Goal: Task Accomplishment & Management: Use online tool/utility

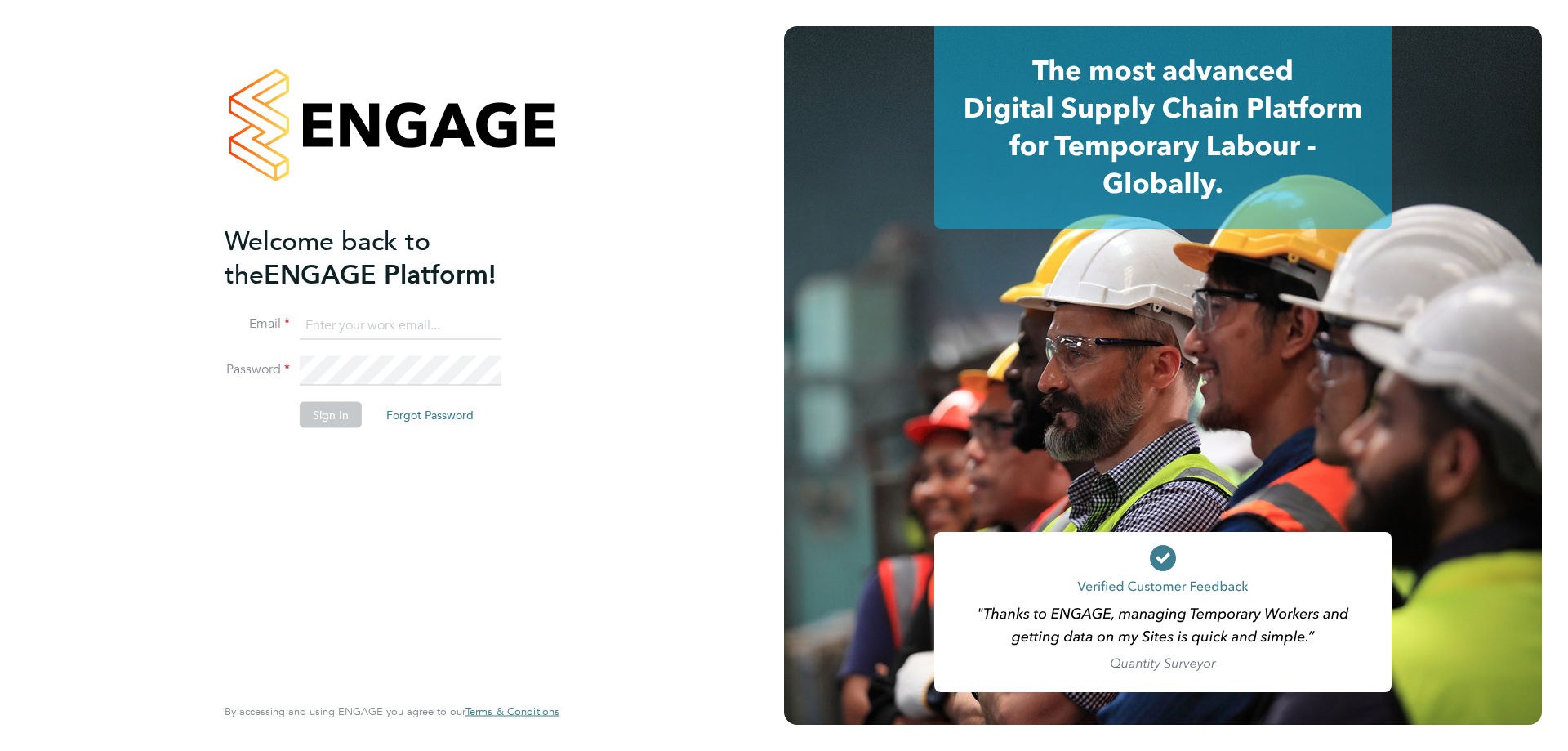
click at [322, 321] on input at bounding box center [400, 325] width 201 height 30
type input "[PERSON_NAME][EMAIL_ADDRESS][PERSON_NAME][DOMAIN_NAME]"
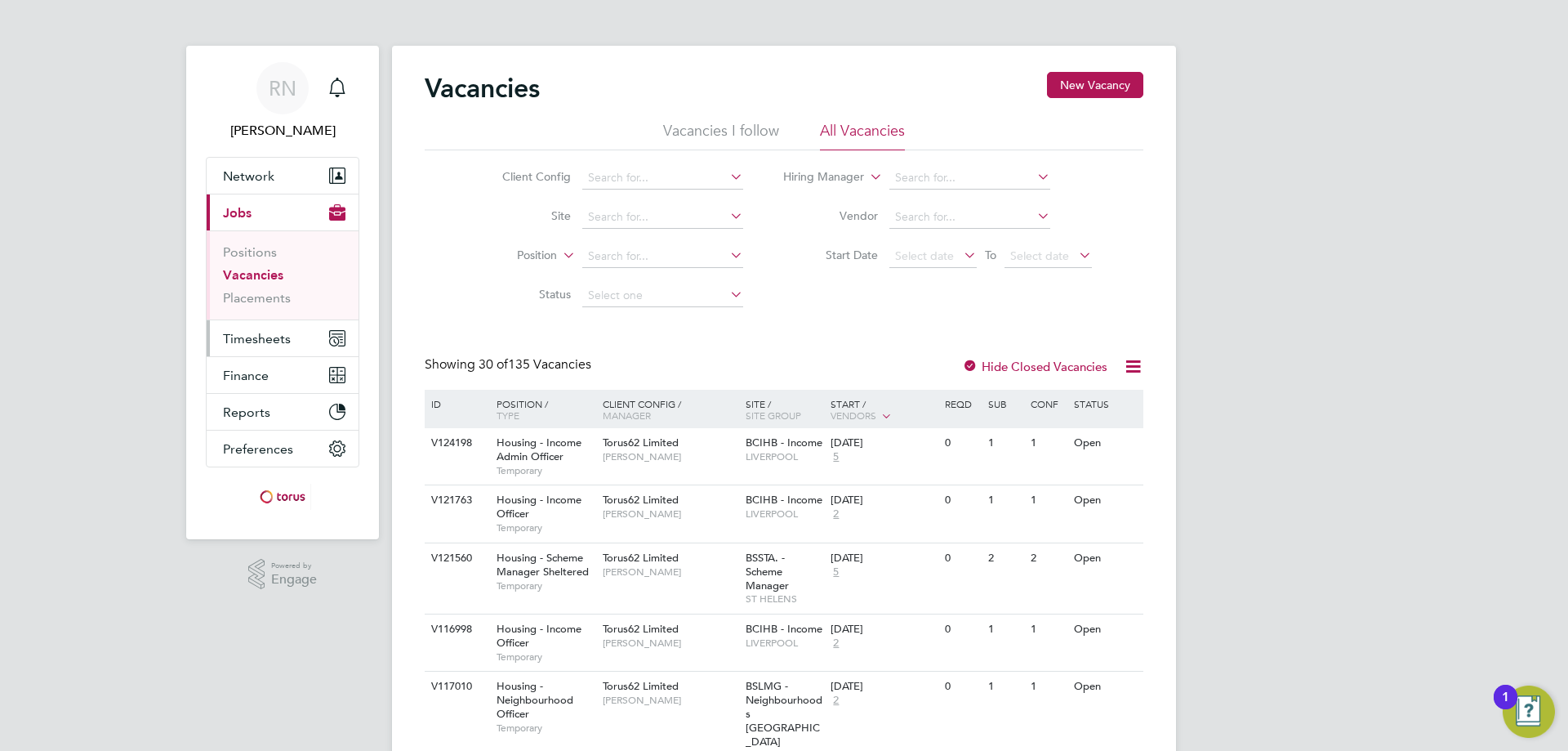
click at [271, 338] on span "Timesheets" at bounding box center [257, 338] width 68 height 15
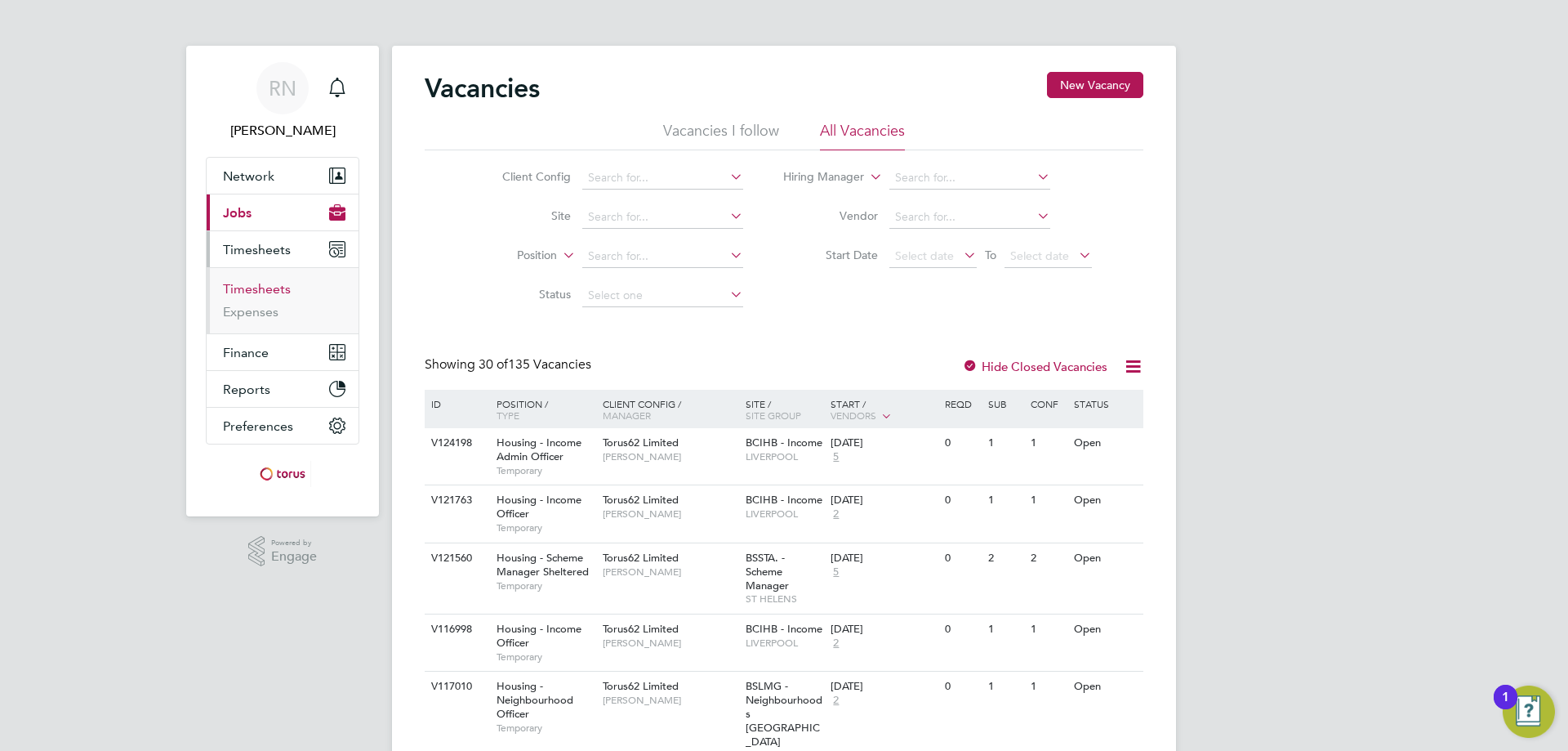
click at [274, 287] on link "Timesheets" at bounding box center [257, 289] width 68 height 15
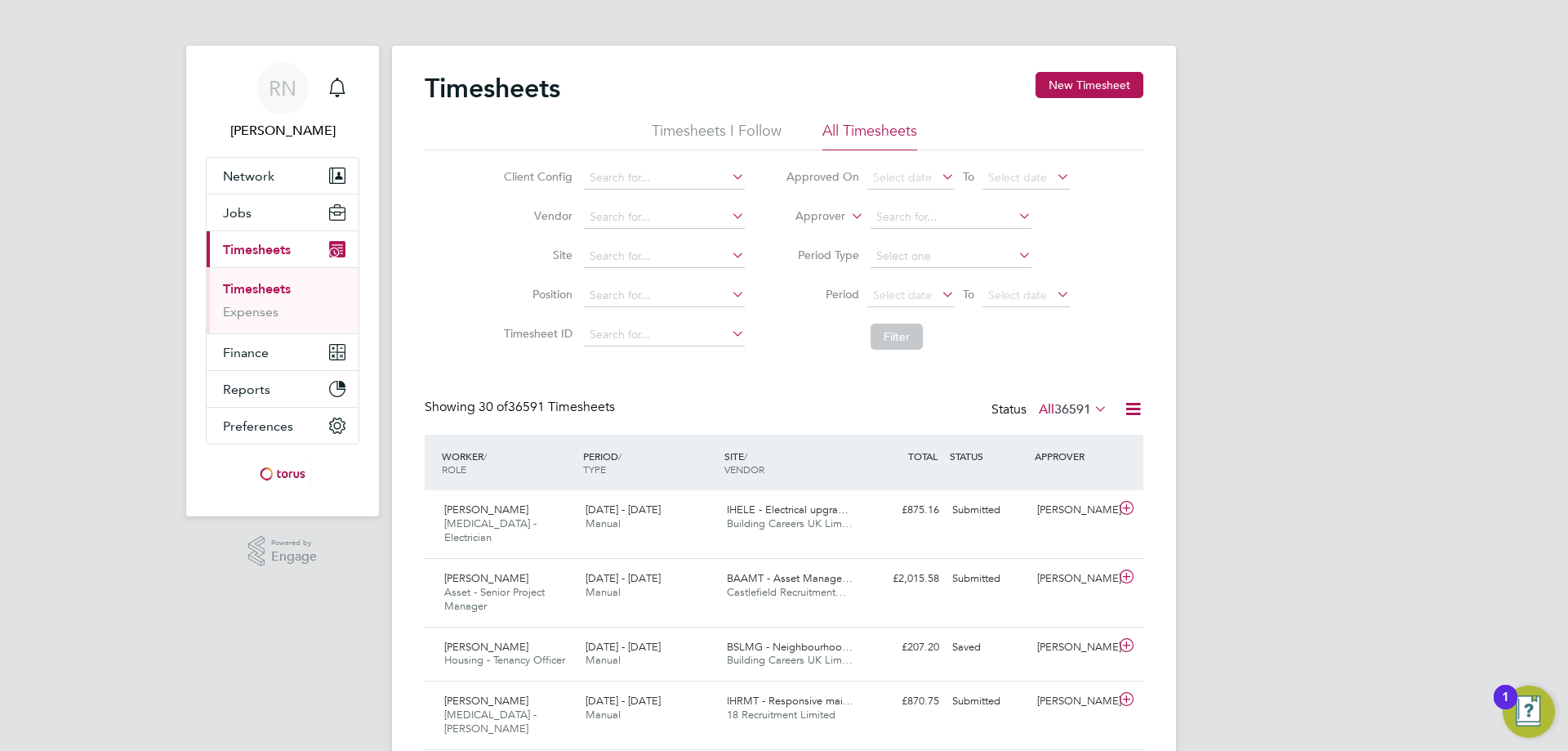
click at [729, 176] on icon at bounding box center [729, 177] width 0 height 23
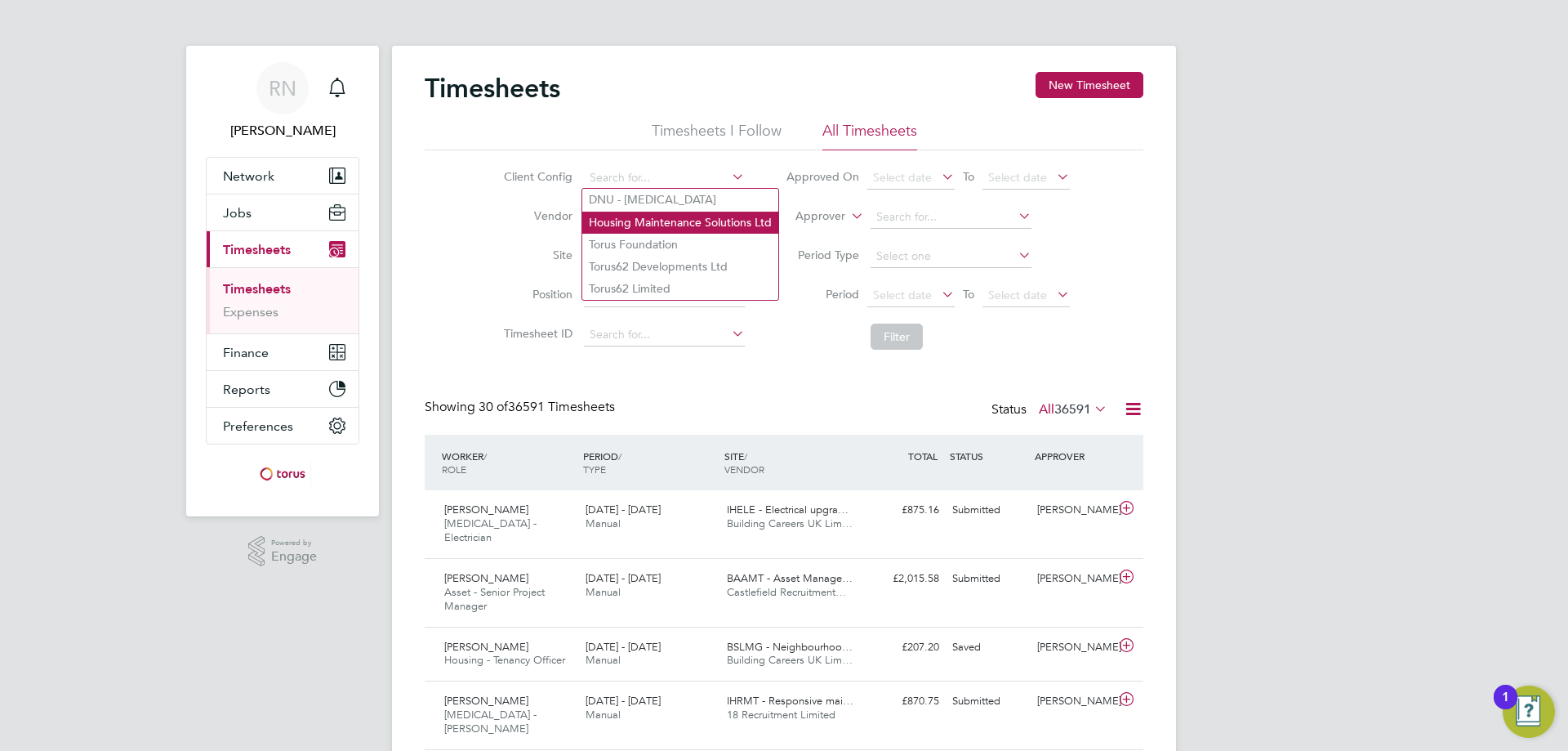
click at [684, 220] on li "Housing Maintenance Solutions Ltd" at bounding box center [680, 223] width 196 height 22
type input "Housing Maintenance Solutions Ltd"
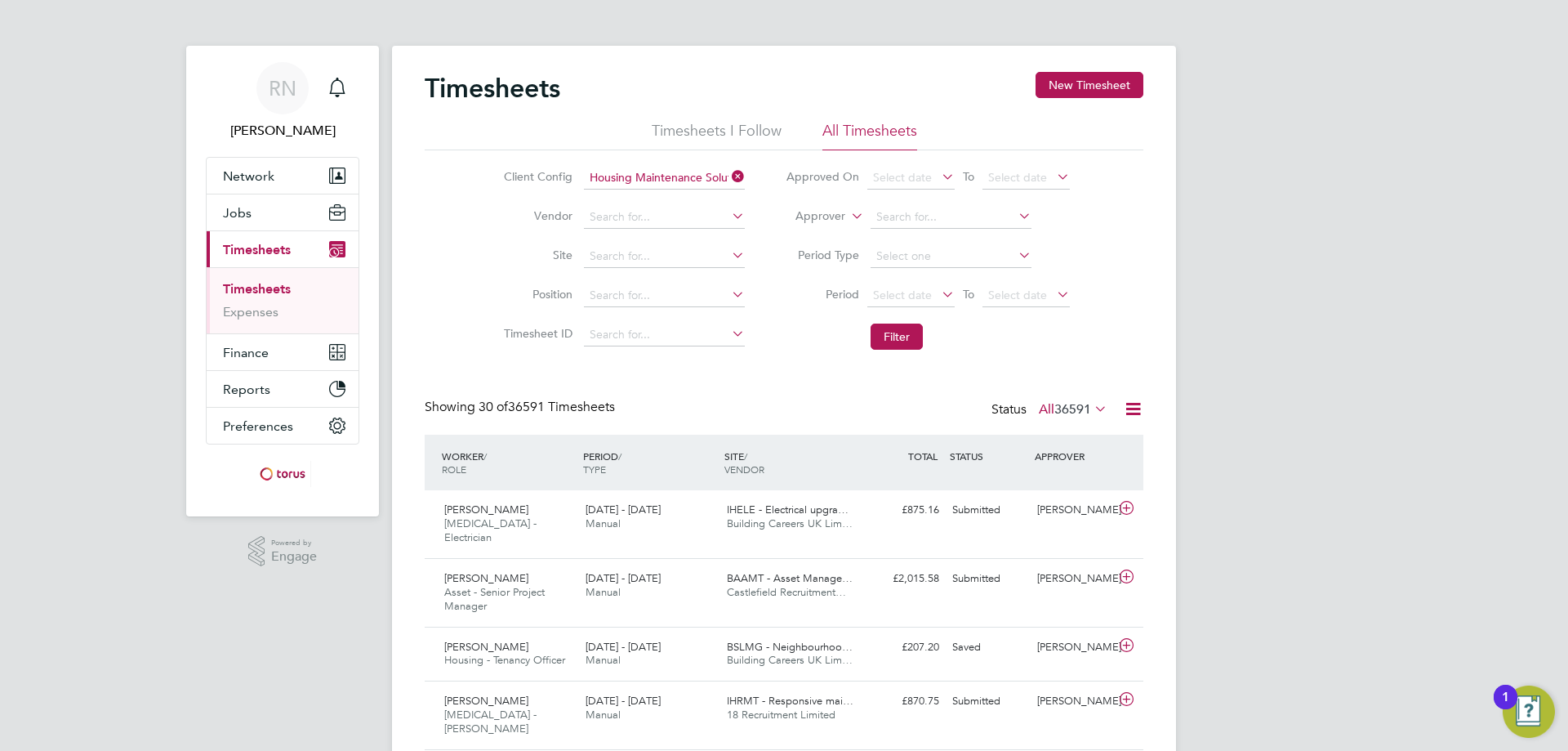
click at [1015, 253] on icon at bounding box center [1015, 255] width 0 height 23
click at [917, 259] on input at bounding box center [951, 257] width 161 height 23
click at [896, 278] on li "Week" at bounding box center [950, 278] width 162 height 21
type input "Week"
click at [939, 292] on icon at bounding box center [939, 294] width 0 height 23
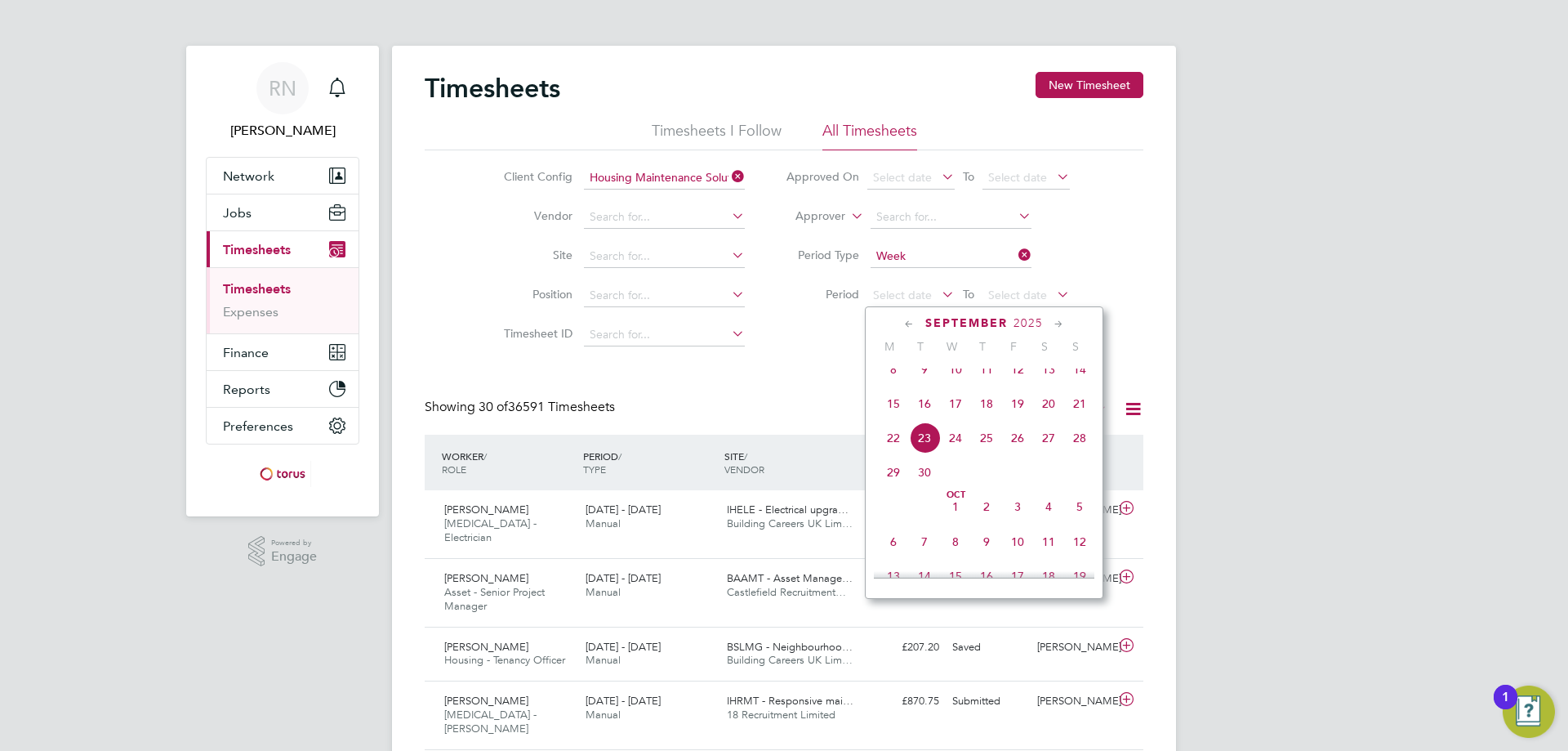
click at [907, 322] on icon at bounding box center [909, 324] width 15 height 18
click at [987, 381] on span "[DATE]" at bounding box center [986, 384] width 32 height 32
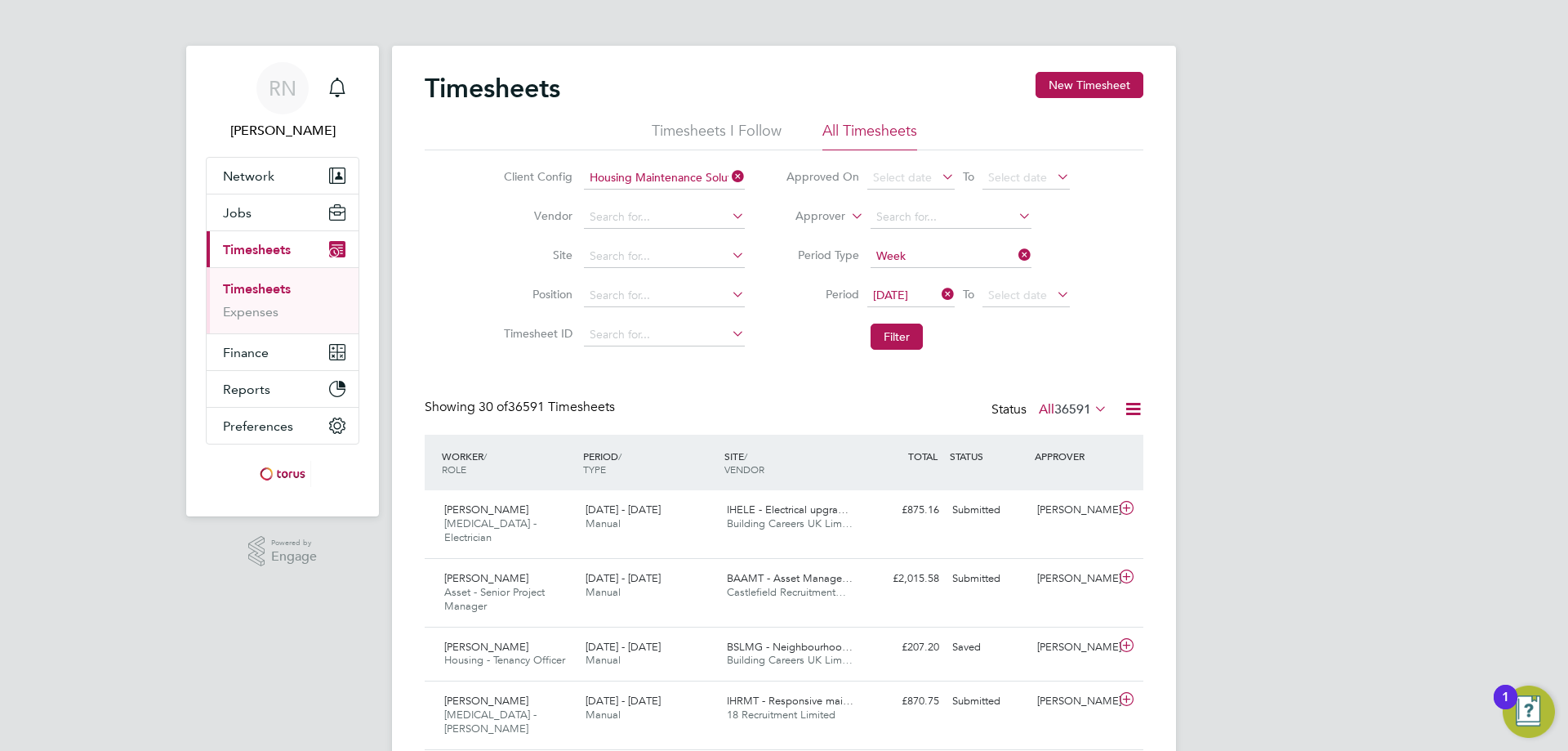
click at [1054, 292] on icon at bounding box center [1054, 294] width 0 height 23
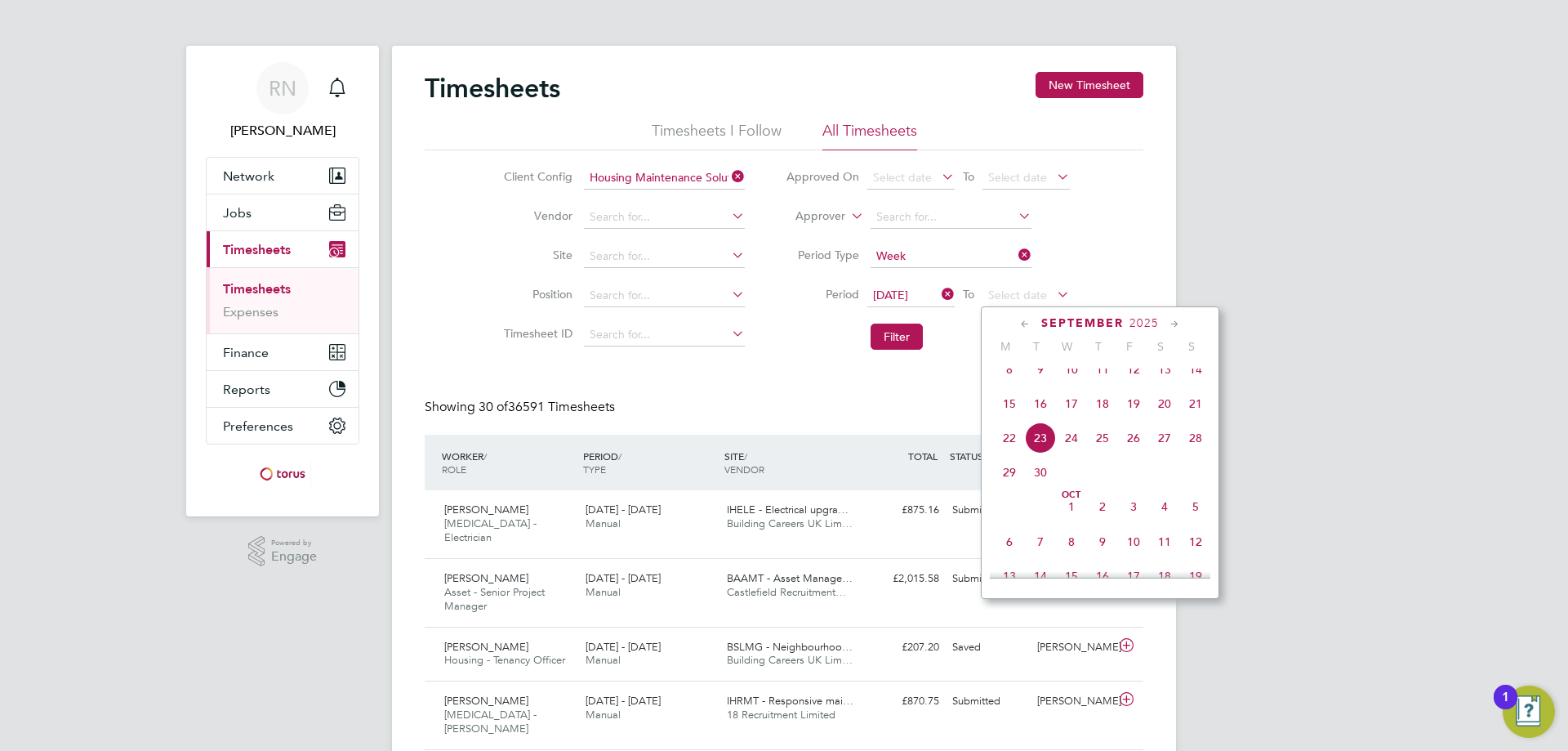
click at [1196, 418] on span "21" at bounding box center [1196, 403] width 32 height 32
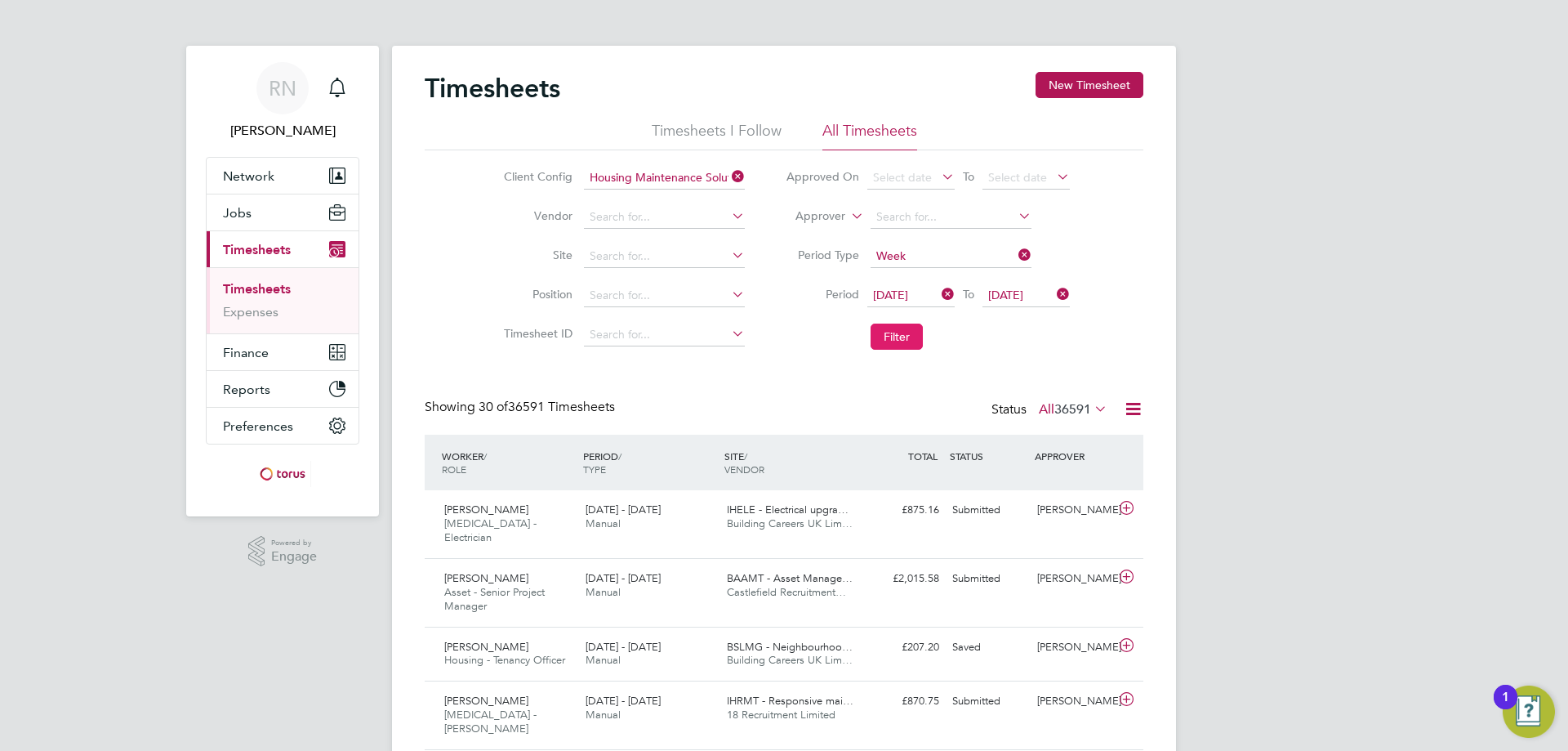
click at [897, 334] on button "Filter" at bounding box center [897, 336] width 53 height 26
click at [1091, 406] on icon at bounding box center [1091, 409] width 0 height 23
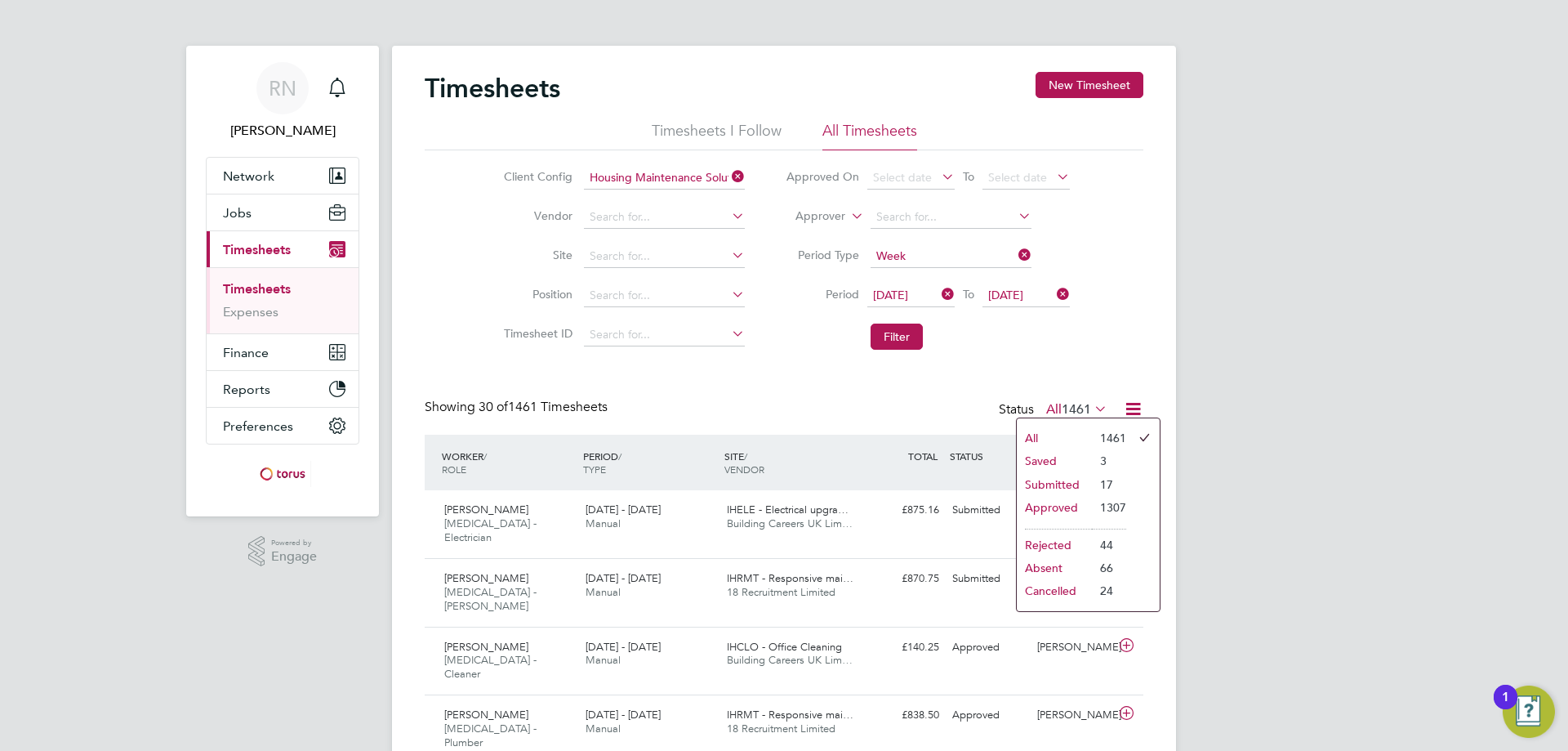
click at [1070, 484] on li "Submitted" at bounding box center [1054, 484] width 75 height 23
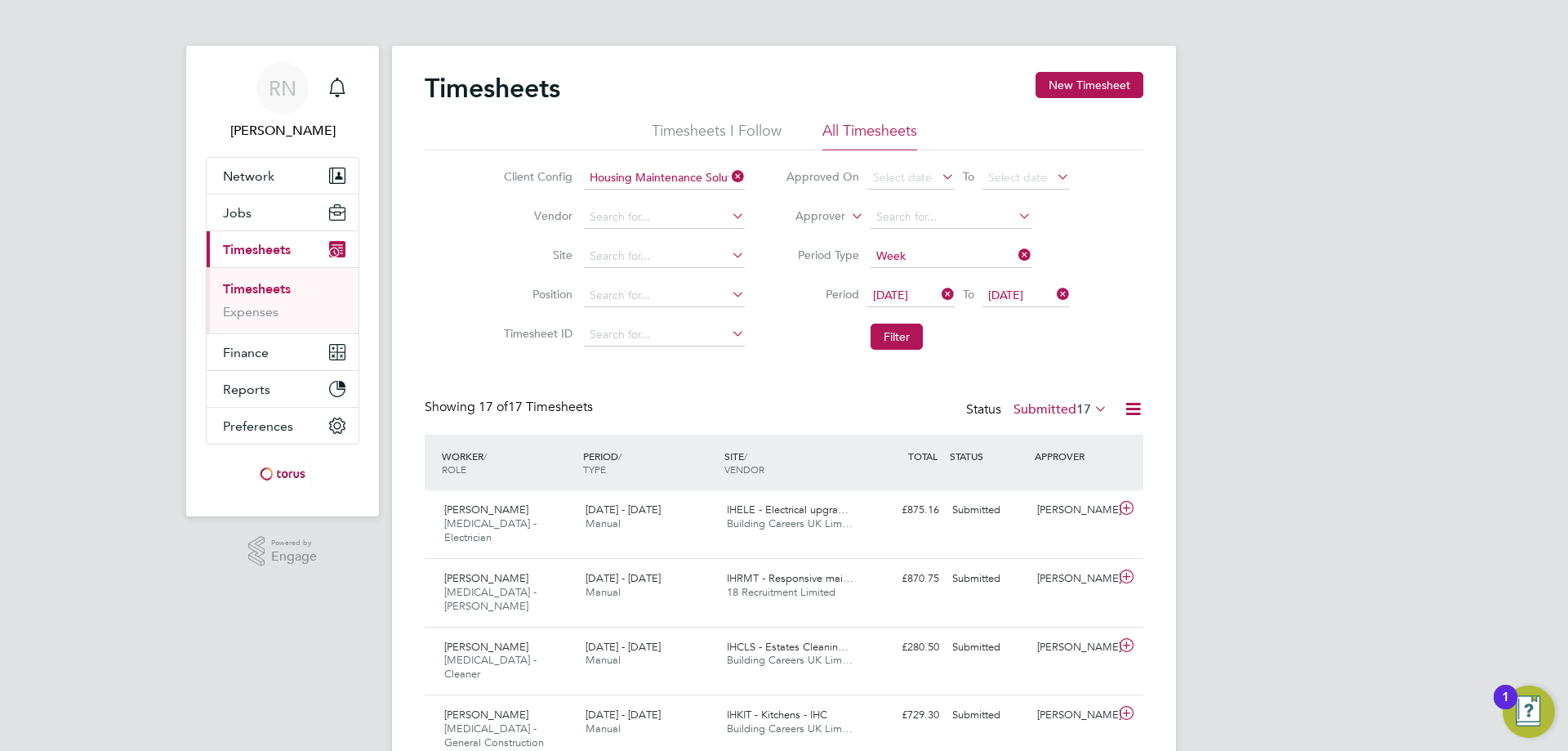
click at [1091, 410] on icon at bounding box center [1091, 409] width 0 height 23
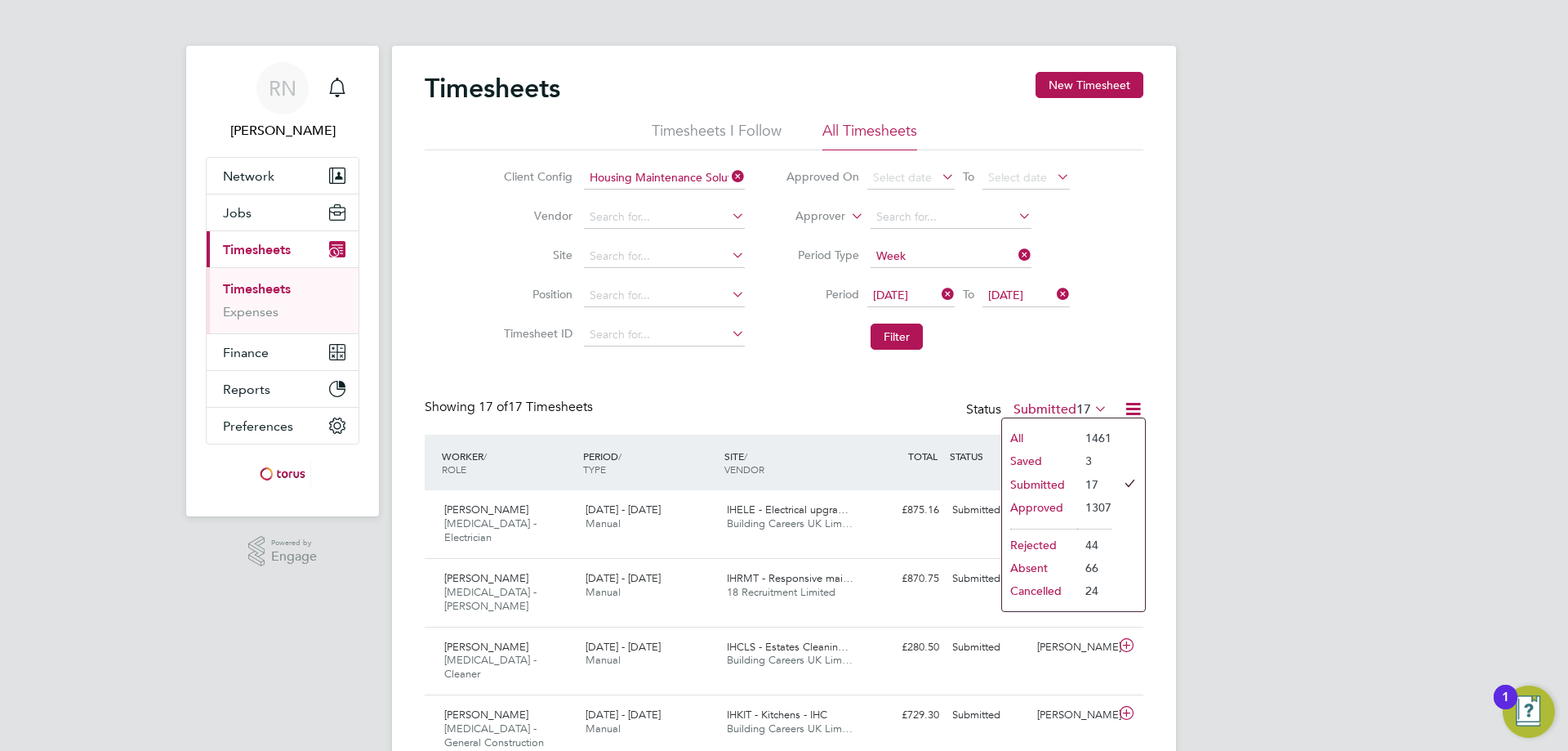
click at [1054, 505] on li "Approved" at bounding box center [1040, 507] width 75 height 23
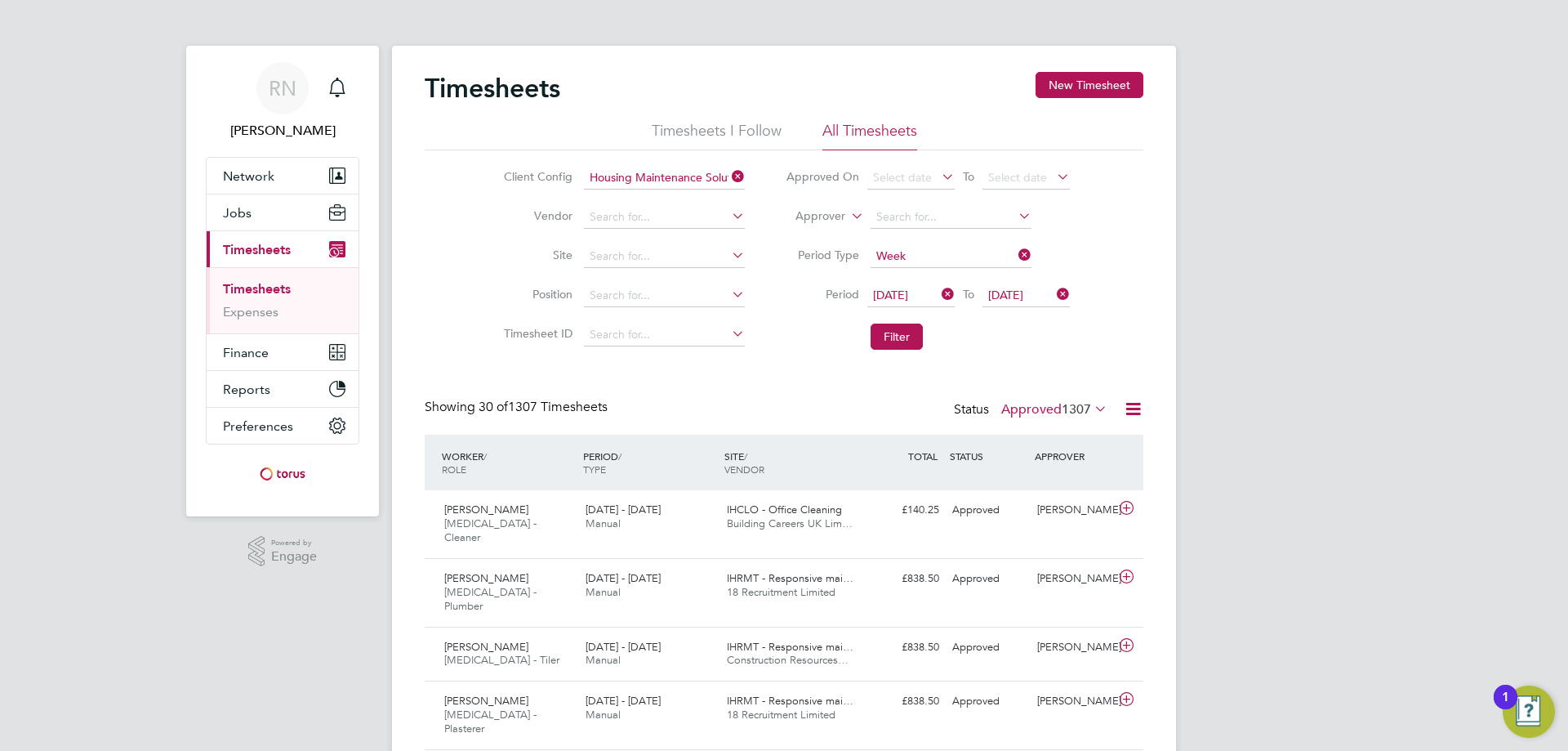
click at [1132, 404] on icon at bounding box center [1133, 408] width 20 height 20
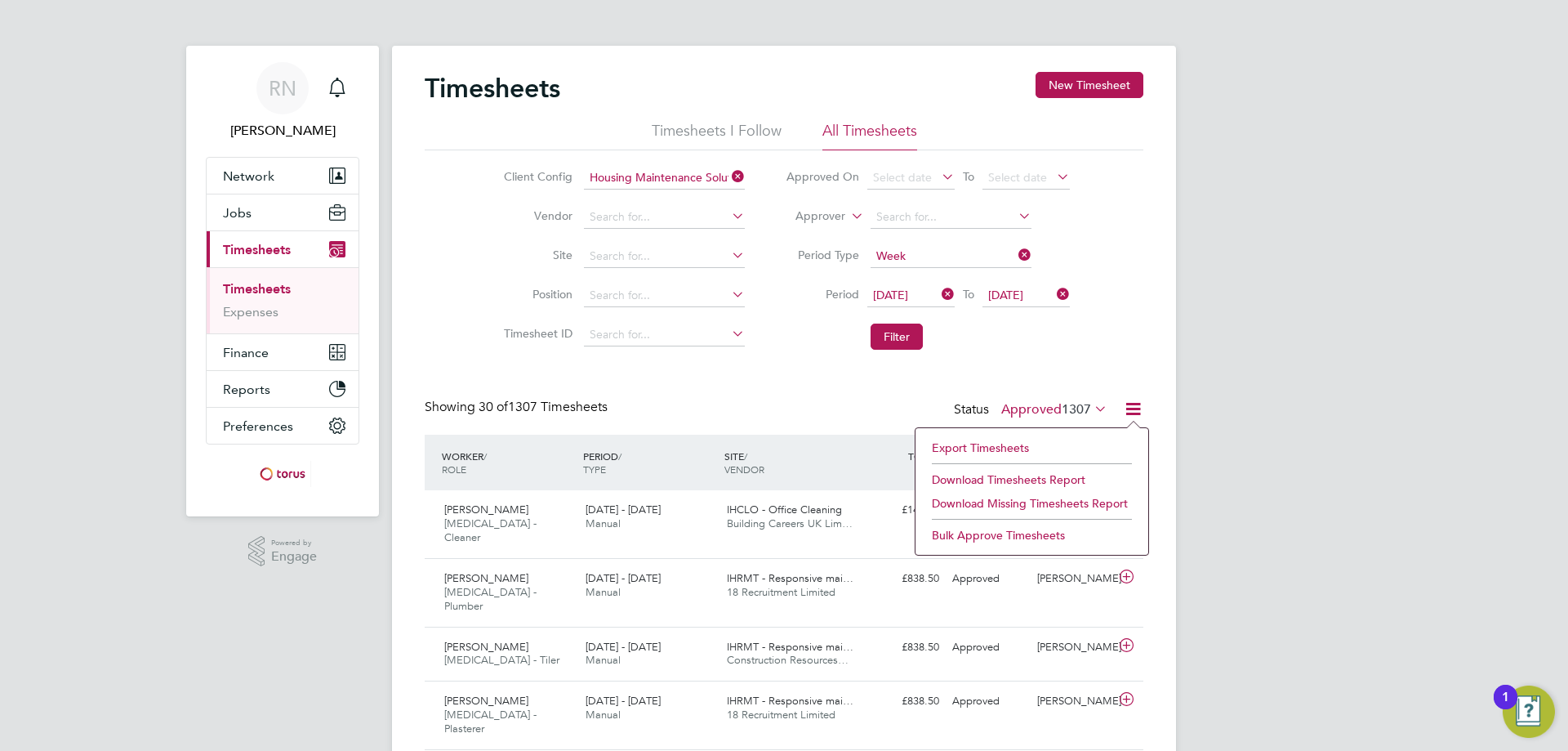
click at [1072, 474] on li "Download Timesheets Report" at bounding box center [1031, 480] width 217 height 23
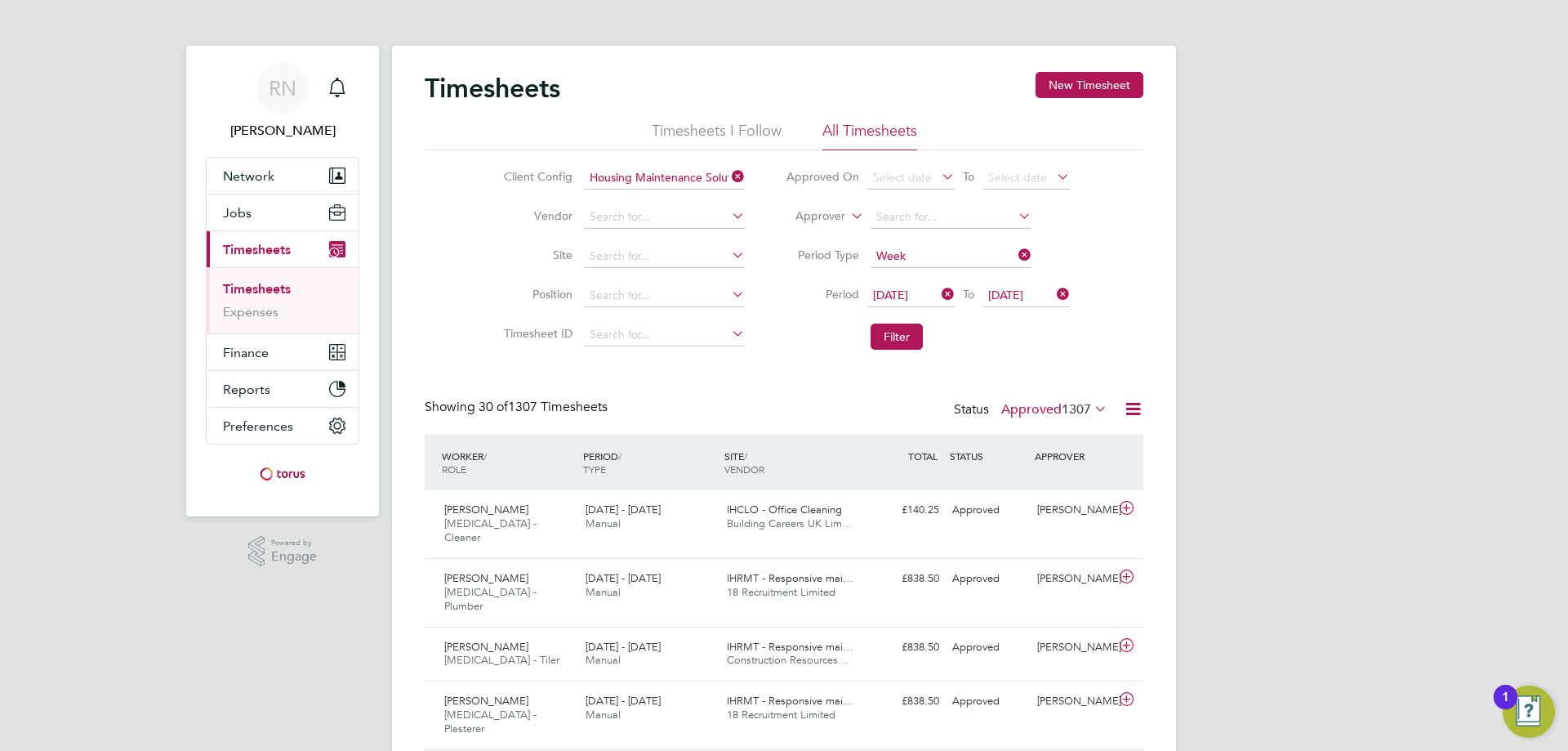
click at [729, 172] on icon at bounding box center [729, 177] width 0 height 23
click at [635, 179] on input at bounding box center [665, 179] width 161 height 23
click at [636, 200] on li "DNU - [MEDICAL_DATA]" at bounding box center [680, 200] width 196 height 22
type input "DNU - [MEDICAL_DATA]"
click at [895, 335] on button "Filter" at bounding box center [897, 336] width 53 height 26
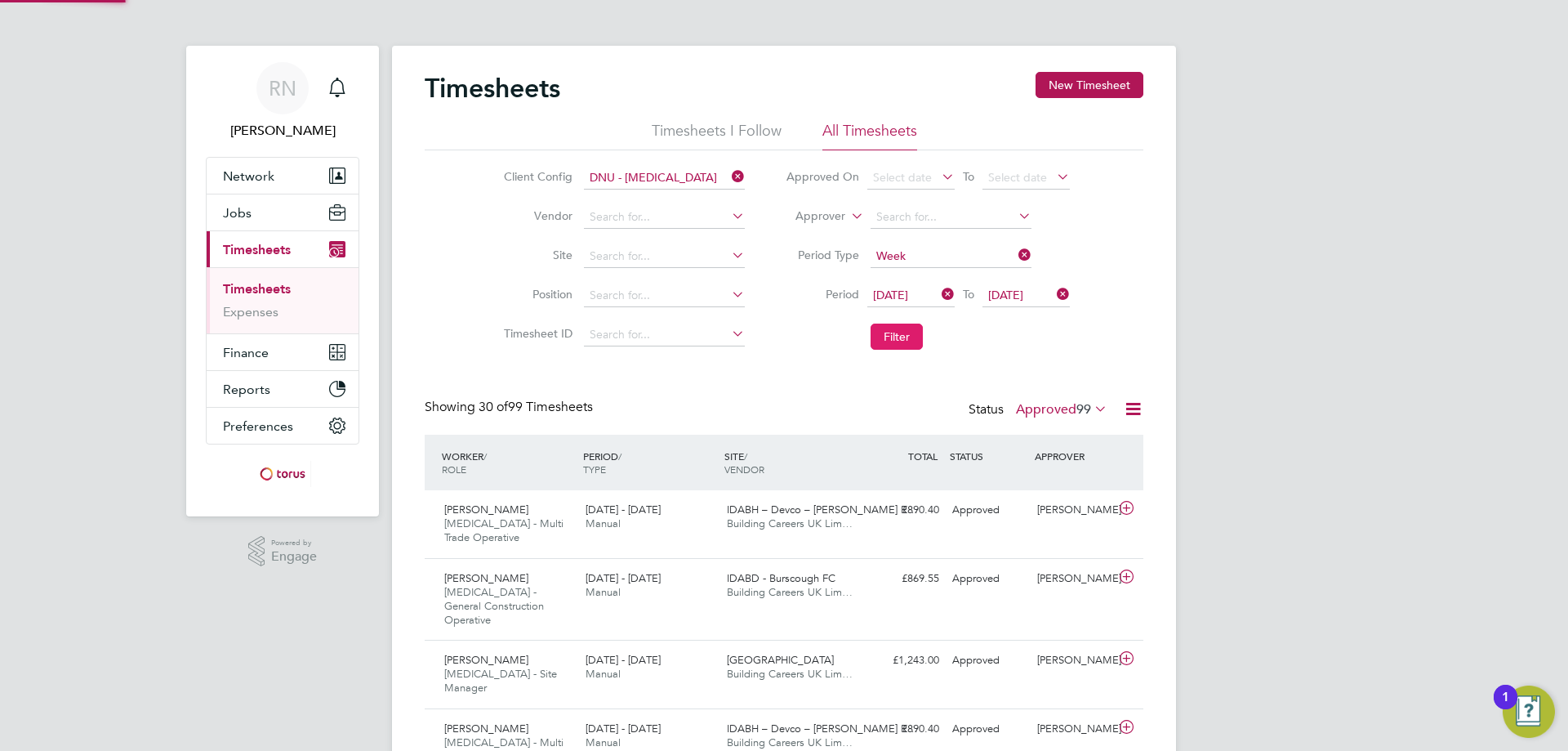
scroll to position [42, 142]
click at [1091, 405] on icon at bounding box center [1091, 409] width 0 height 23
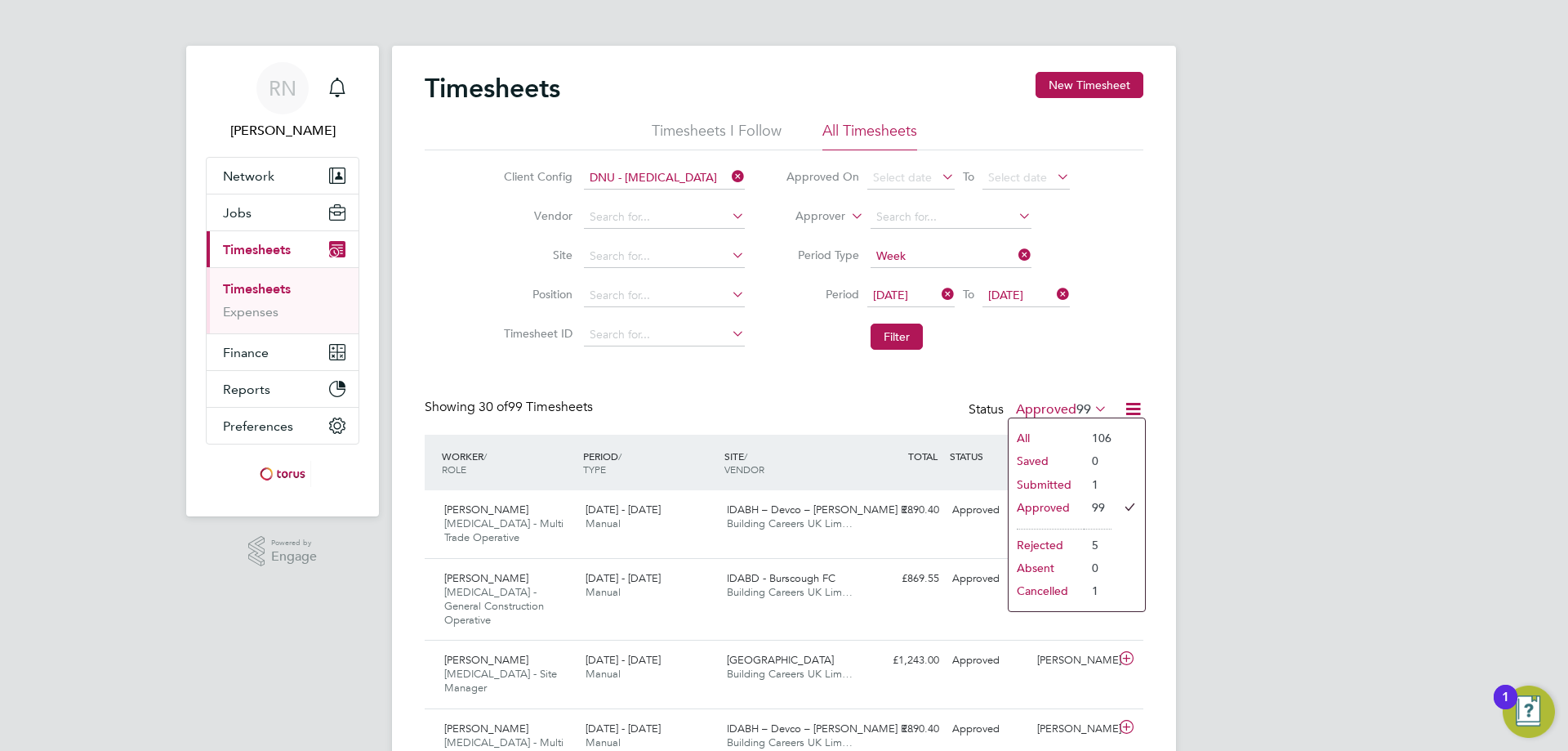
click at [1098, 482] on li "1" at bounding box center [1097, 484] width 28 height 23
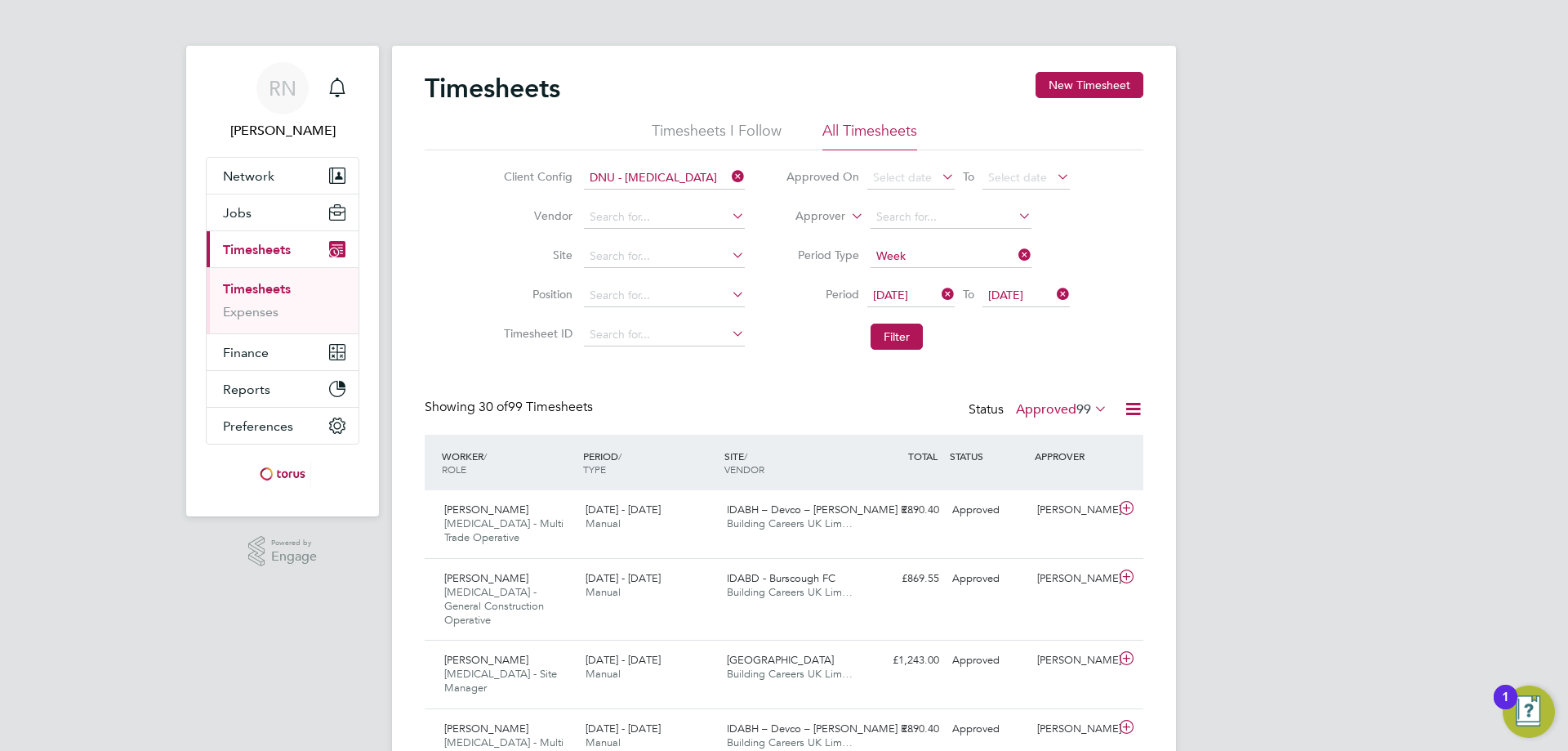
click at [1091, 407] on icon at bounding box center [1091, 409] width 0 height 23
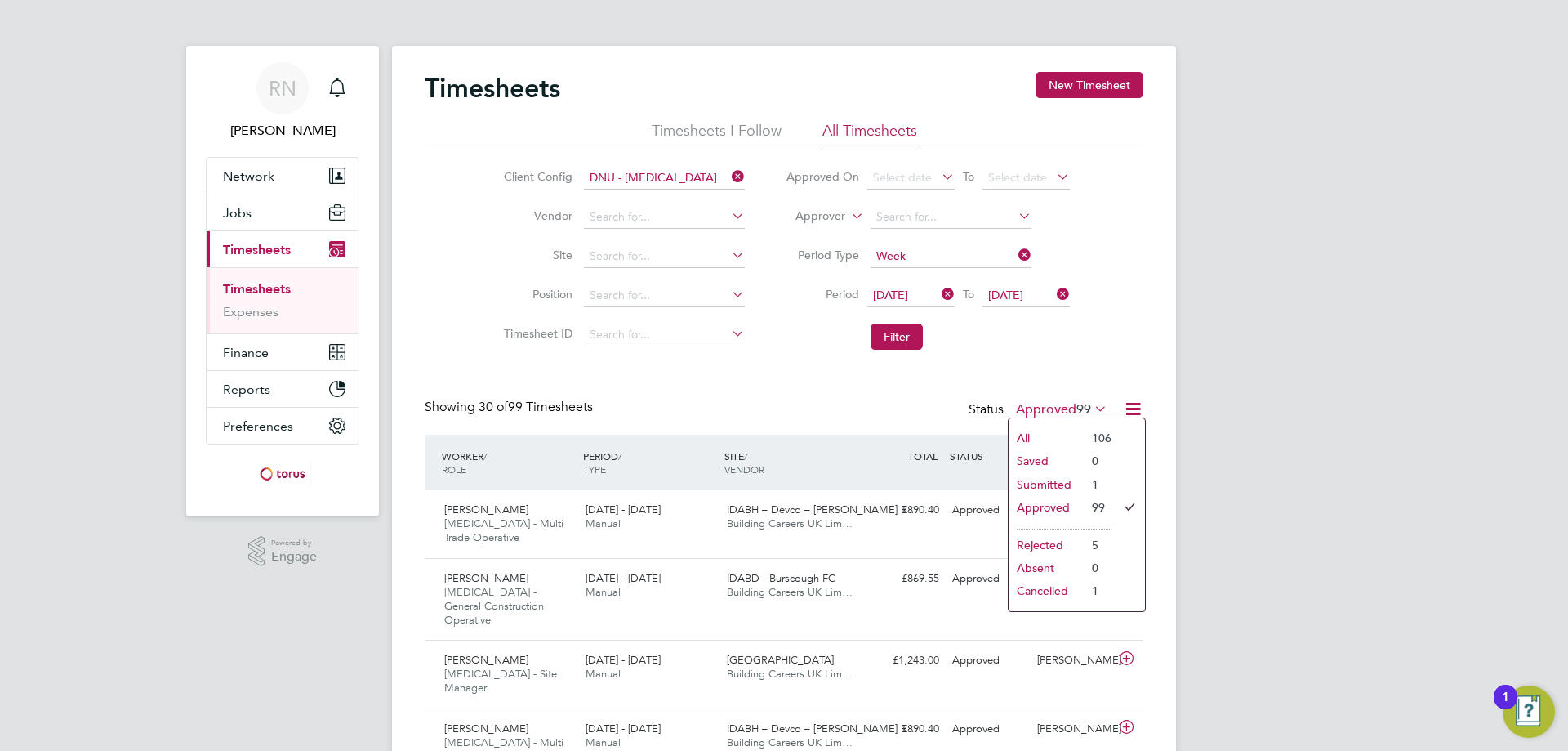
click at [1112, 485] on li at bounding box center [1128, 484] width 33 height 23
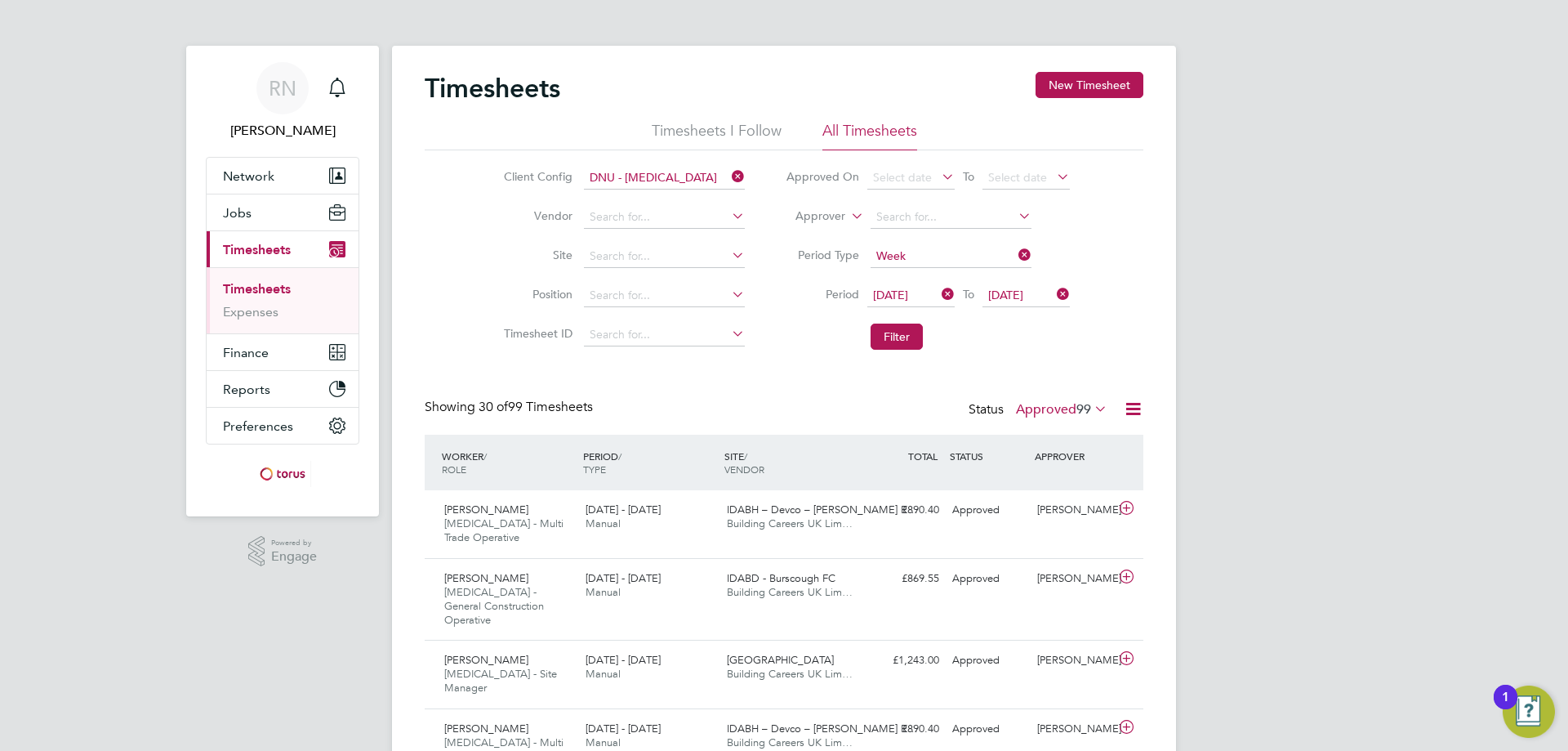
click at [1055, 406] on label "Approved 99" at bounding box center [1062, 409] width 92 height 16
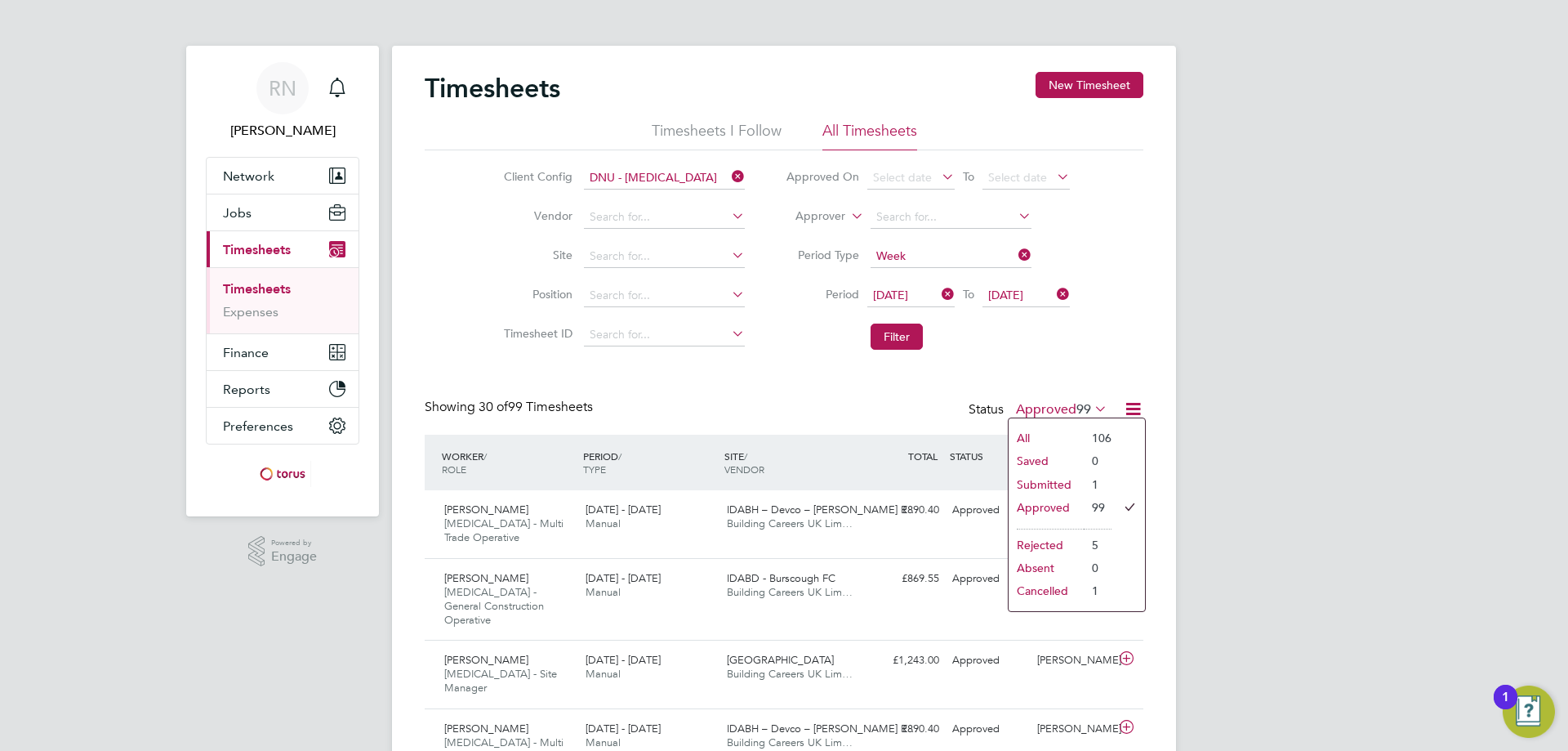
click at [1035, 484] on li "Submitted" at bounding box center [1046, 484] width 75 height 23
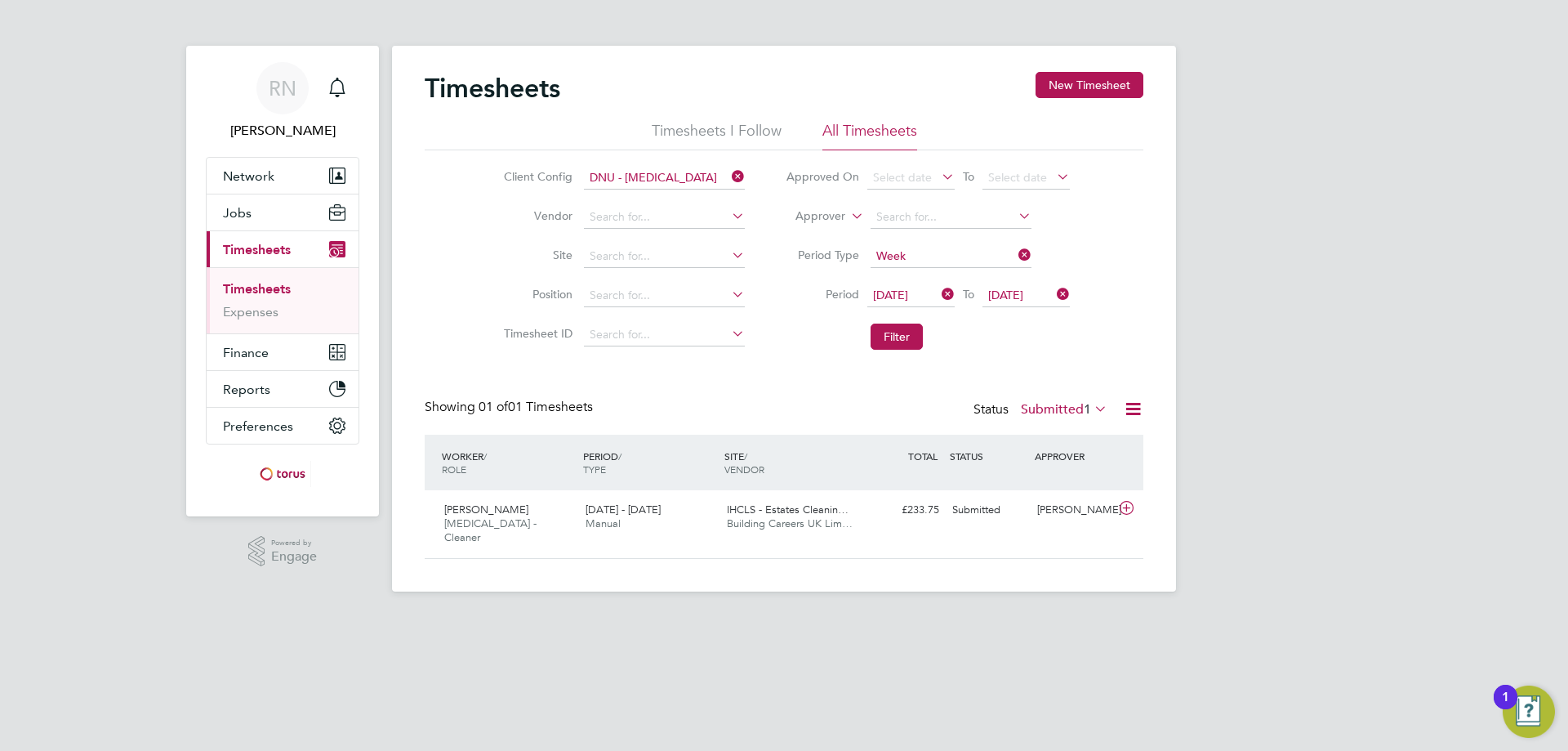
click at [1073, 407] on label "Submitted 1" at bounding box center [1064, 409] width 87 height 16
click at [1052, 511] on li "Approved" at bounding box center [1049, 507] width 75 height 23
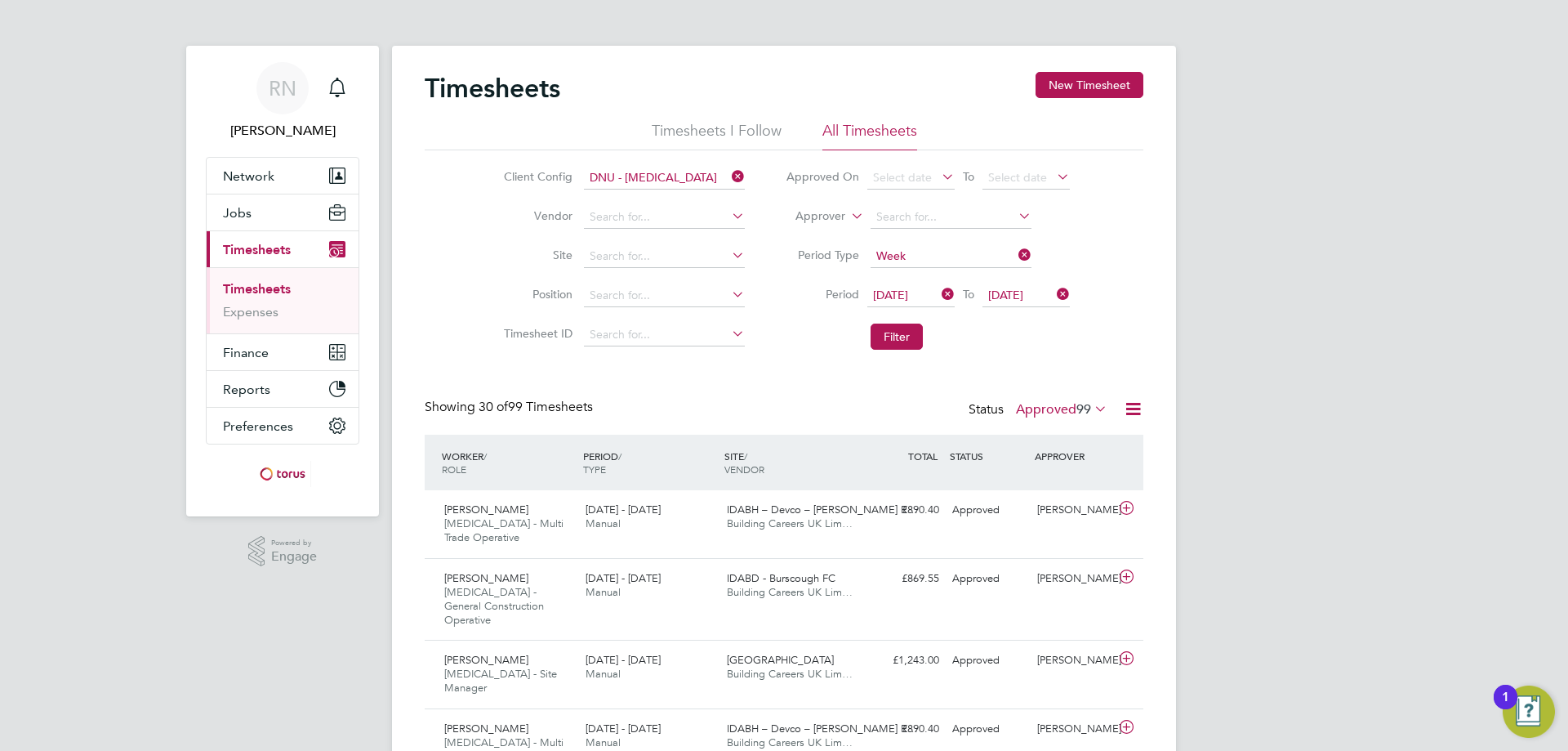
click at [1091, 407] on icon at bounding box center [1091, 409] width 0 height 23
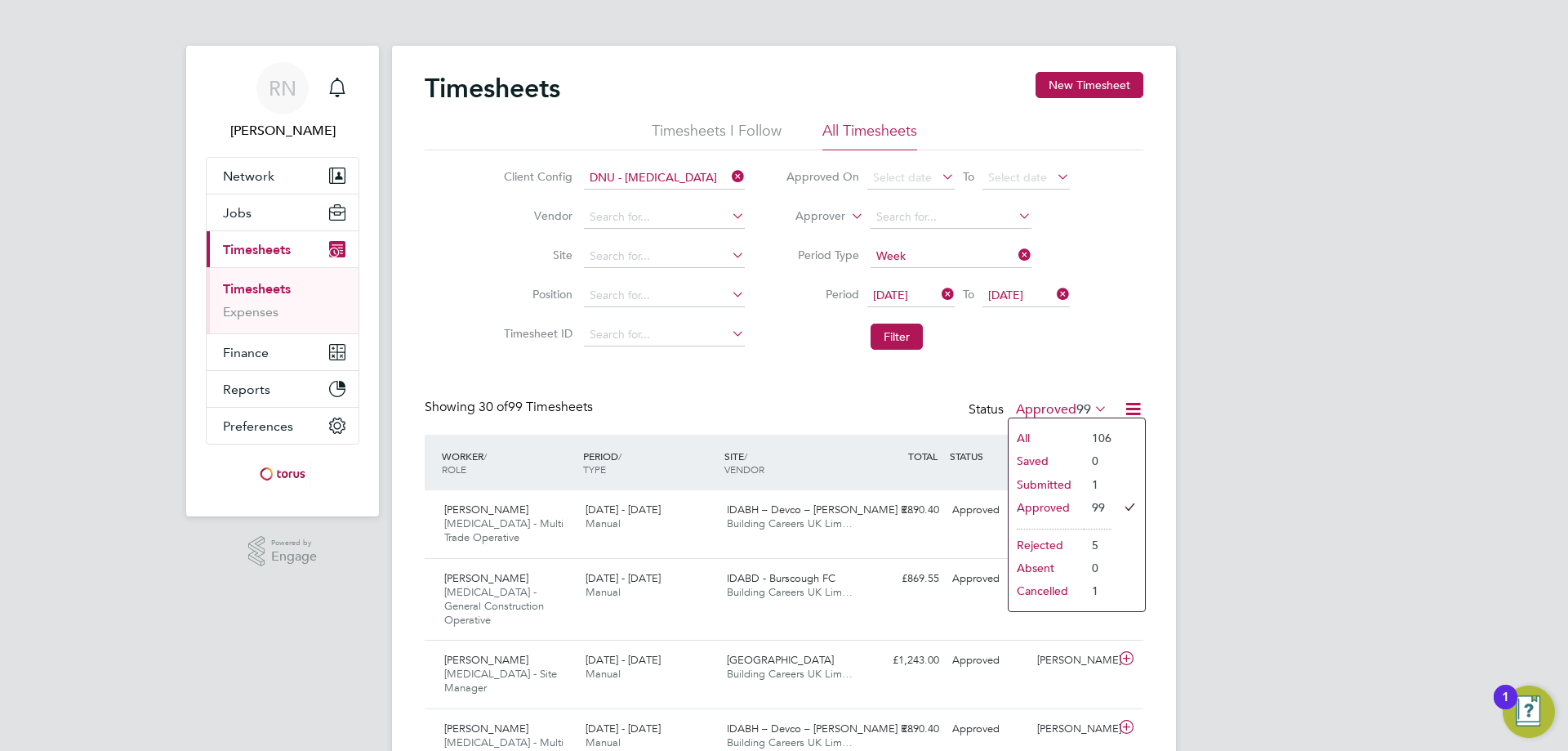
click at [1107, 435] on li "106" at bounding box center [1097, 439] width 28 height 23
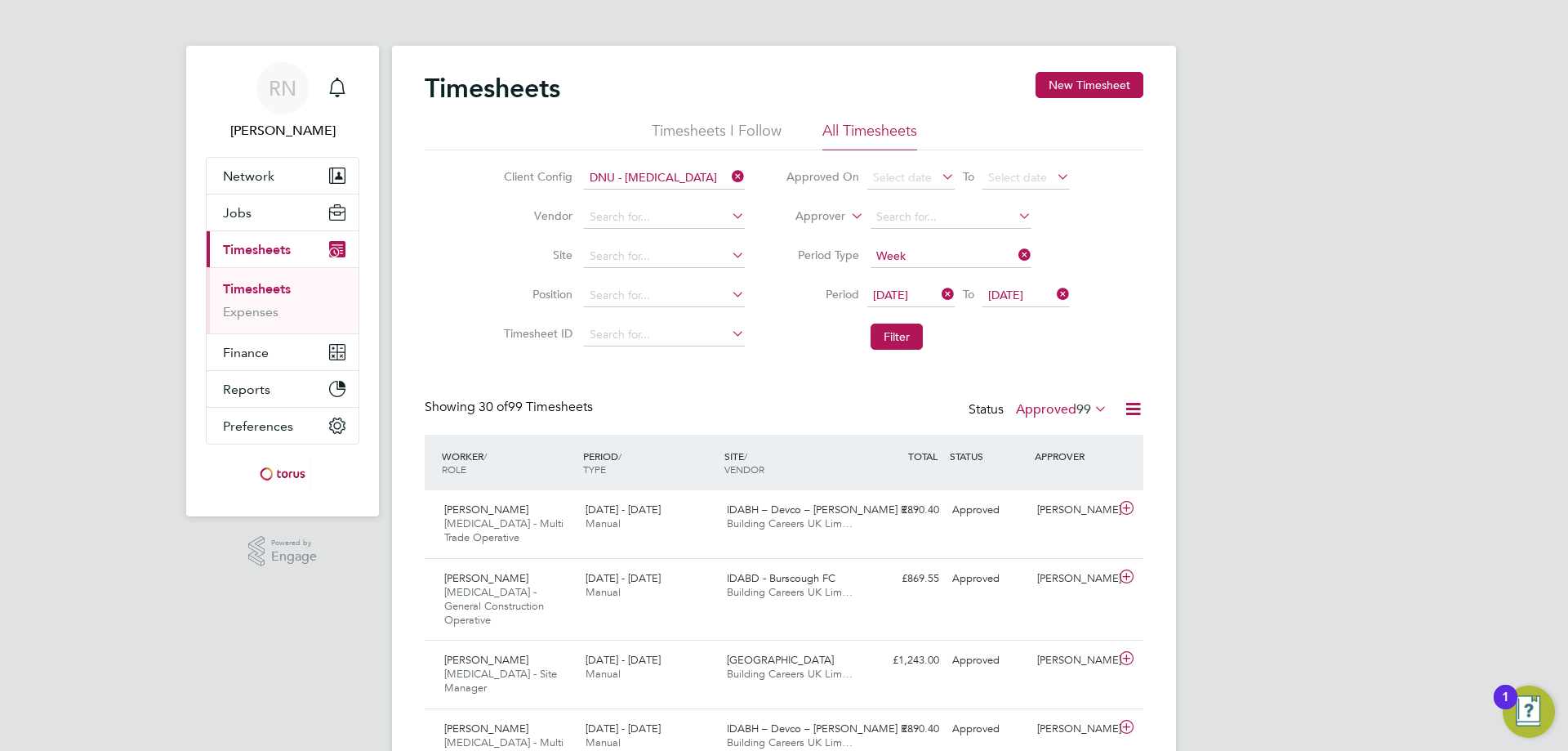
click at [1080, 404] on span "99" at bounding box center [1083, 409] width 14 height 16
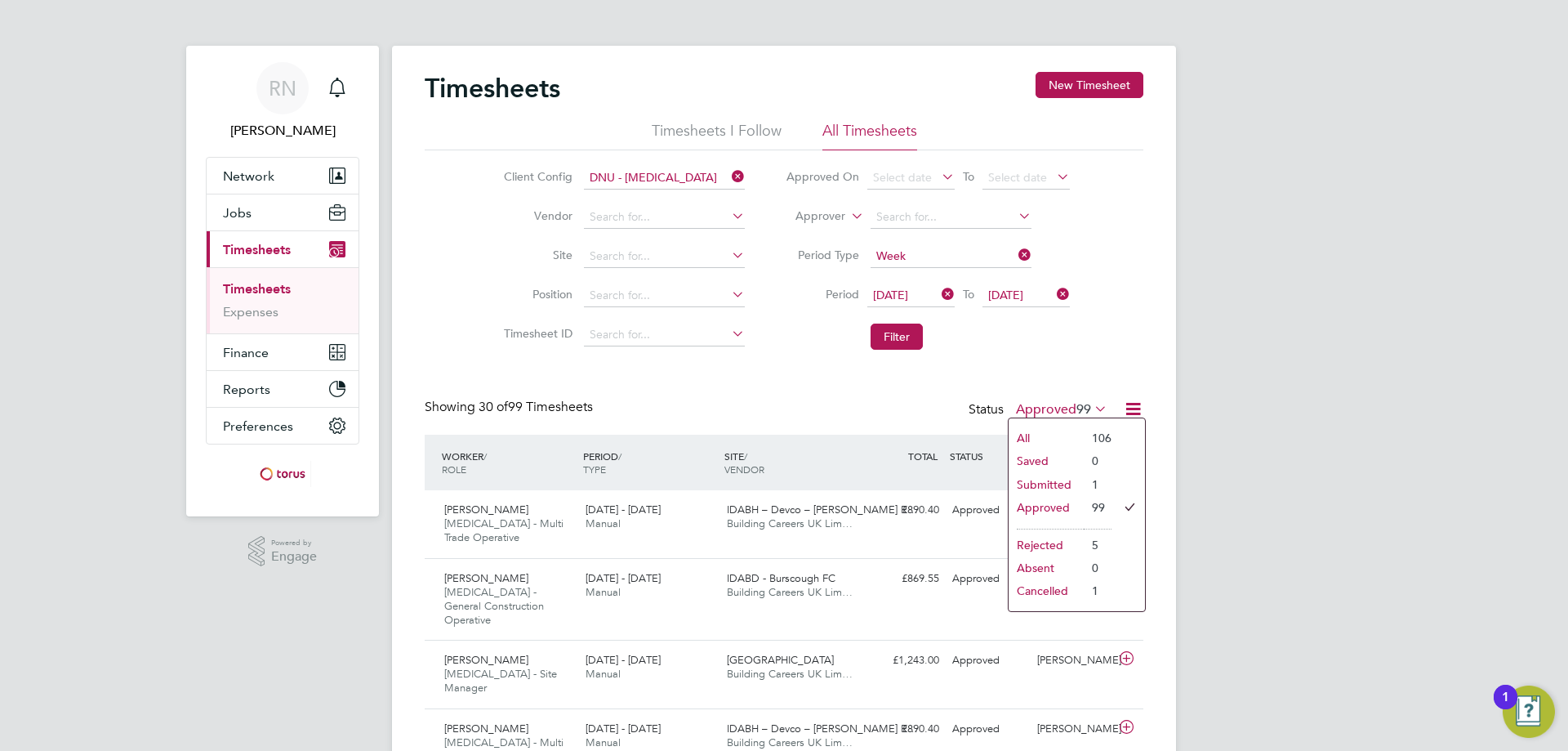
click at [1026, 429] on li "All" at bounding box center [1046, 439] width 75 height 23
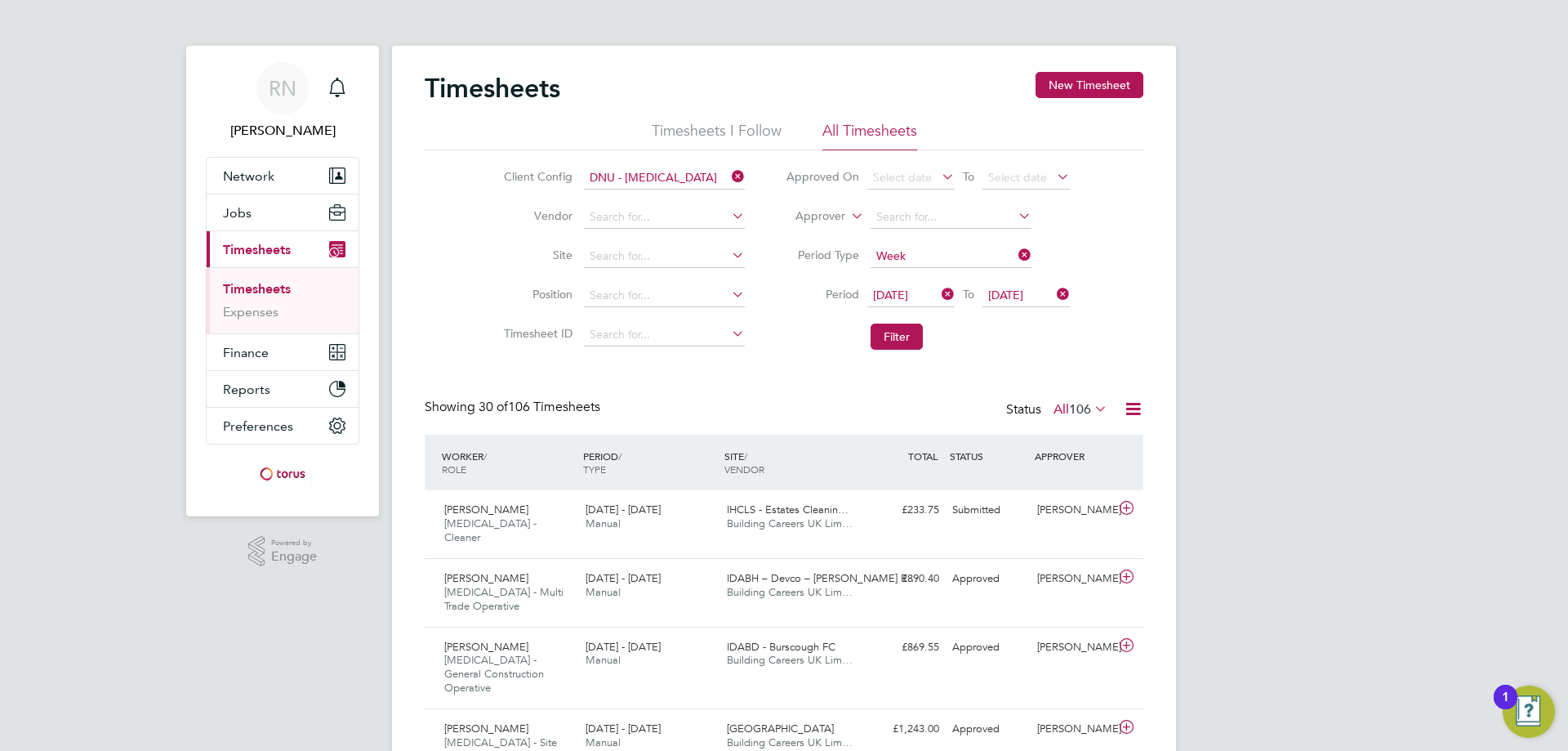
click at [1131, 404] on icon at bounding box center [1133, 408] width 20 height 20
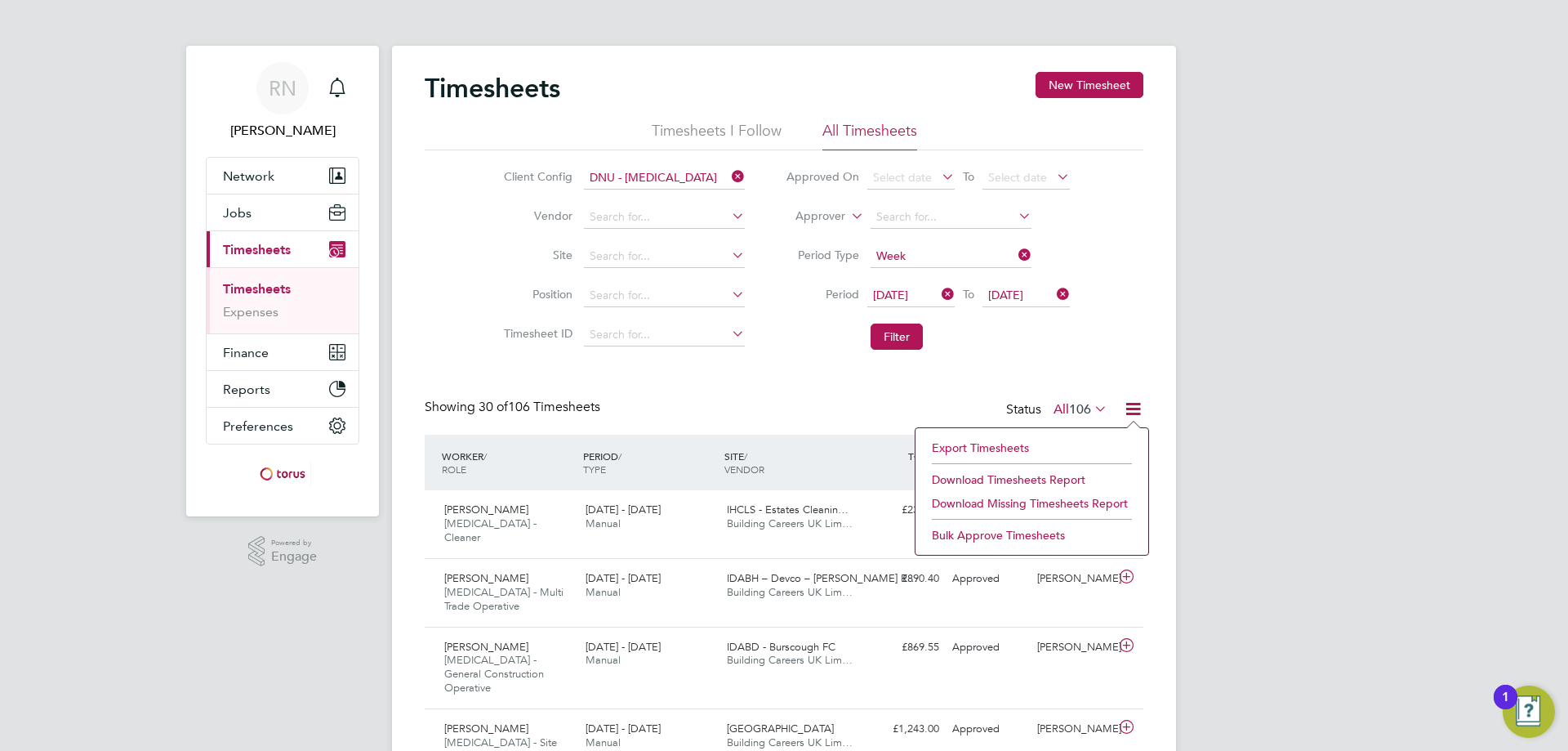
click at [1020, 476] on li "Download Timesheets Report" at bounding box center [1031, 480] width 217 height 23
